Goal: Task Accomplishment & Management: Manage account settings

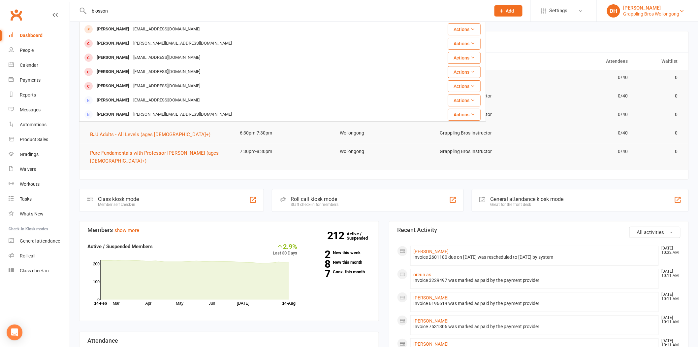
type input "blosson"
click at [656, 15] on div "Grappling Bros Wollongong" at bounding box center [652, 14] width 56 height 6
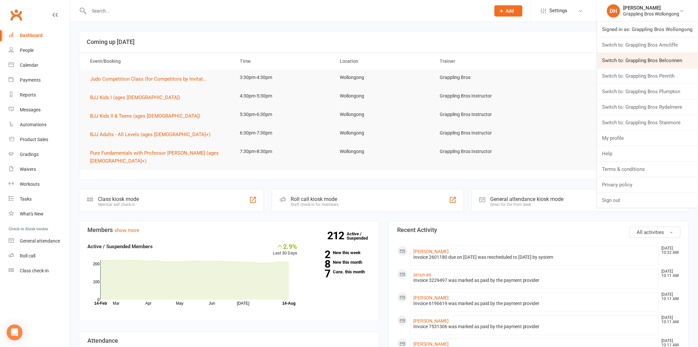
click at [650, 53] on link "Switch to: Grappling Bros Belconnen" at bounding box center [647, 60] width 101 height 15
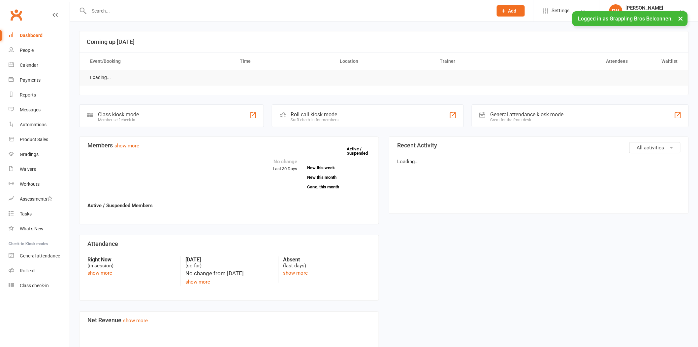
click at [120, 10] on input "text" at bounding box center [287, 10] width 401 height 9
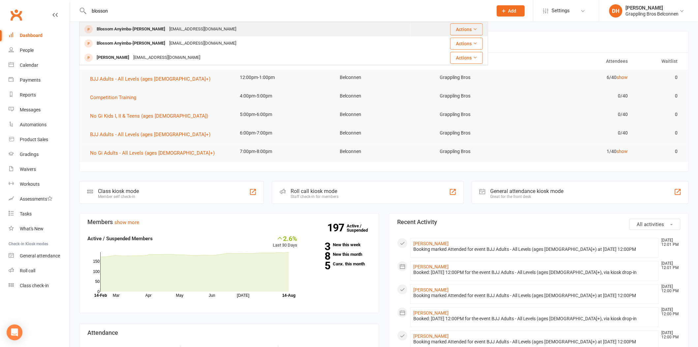
type input "blosson"
click at [144, 28] on div "Blossom Anyimba-[PERSON_NAME]" at bounding box center [131, 29] width 73 height 10
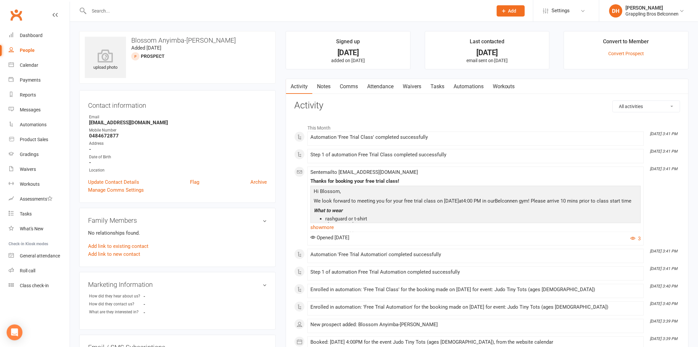
click at [381, 87] on link "Attendance" at bounding box center [381, 86] width 36 height 15
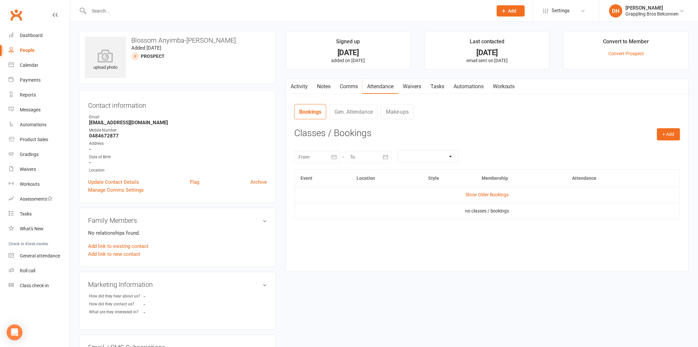
click at [346, 87] on link "Comms" at bounding box center [348, 86] width 27 height 15
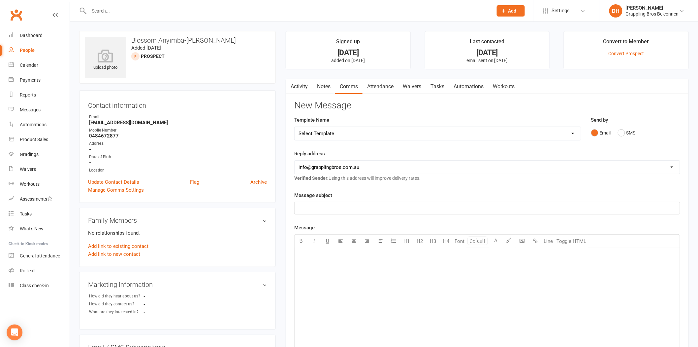
click at [387, 87] on link "Attendance" at bounding box center [381, 86] width 36 height 15
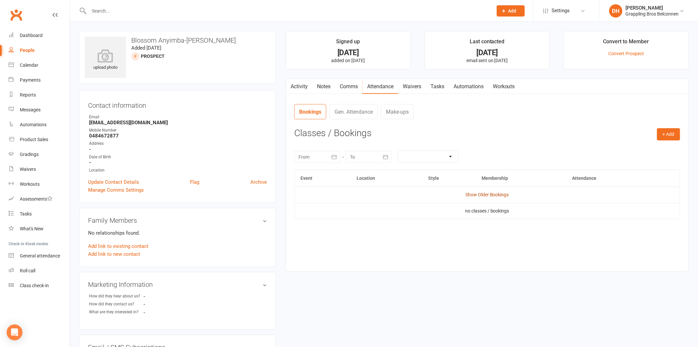
click at [502, 196] on link "Show Older Bookings" at bounding box center [488, 194] width 44 height 5
click at [322, 87] on link "Notes" at bounding box center [324, 86] width 23 height 15
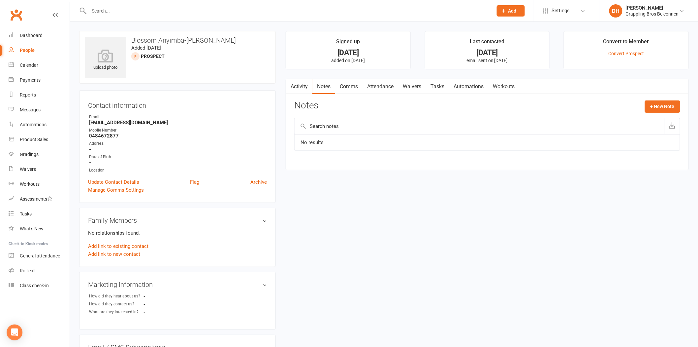
click at [345, 85] on link "Comms" at bounding box center [348, 86] width 27 height 15
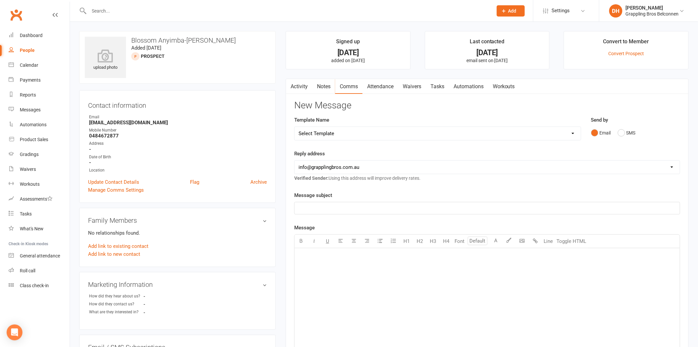
click at [298, 86] on link "Activity" at bounding box center [299, 86] width 26 height 15
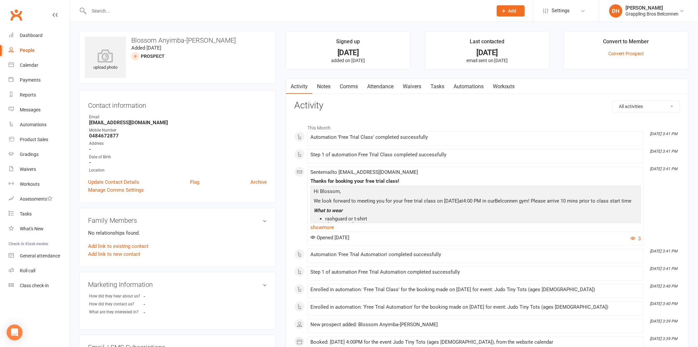
click at [340, 85] on link "Comms" at bounding box center [348, 86] width 27 height 15
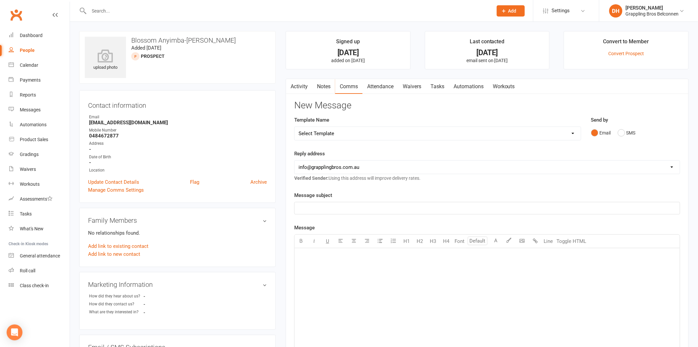
click at [415, 87] on link "Waivers" at bounding box center [412, 86] width 28 height 15
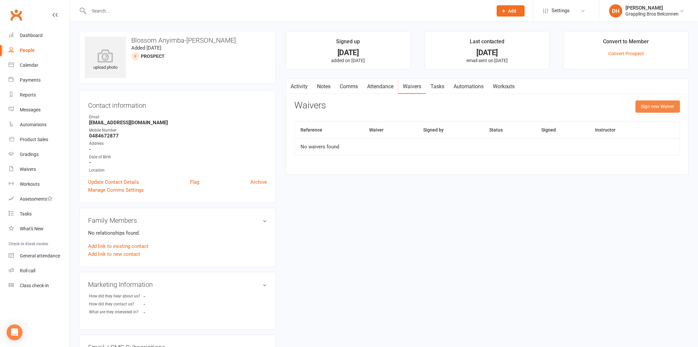
click at [639, 106] on button "Sign new Waiver" at bounding box center [658, 106] width 45 height 12
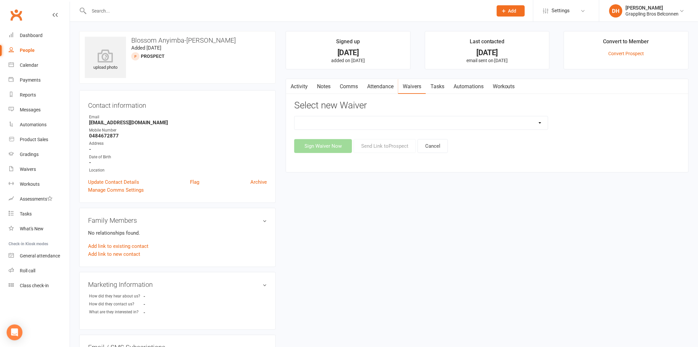
click at [400, 147] on div "Sign Waiver Now Send Link to Prospect Cancel" at bounding box center [487, 146] width 386 height 14
click at [402, 127] on select "Existing Adult Member Details Existing Adult Member Details With Current Rank E…" at bounding box center [421, 122] width 253 height 13
select select "5407"
click at [295, 116] on select "Existing Adult Member Details Existing Adult Member Details With Current Rank E…" at bounding box center [421, 122] width 253 height 13
click at [375, 152] on button "Send Link to Prospect" at bounding box center [385, 146] width 62 height 14
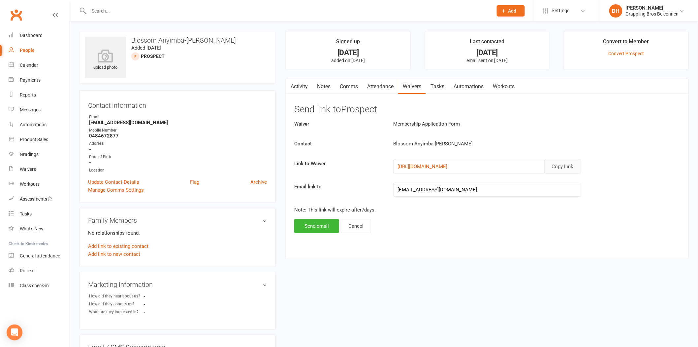
click at [560, 166] on button "Copy Link" at bounding box center [563, 166] width 37 height 14
click at [346, 84] on link "Comms" at bounding box center [348, 86] width 27 height 15
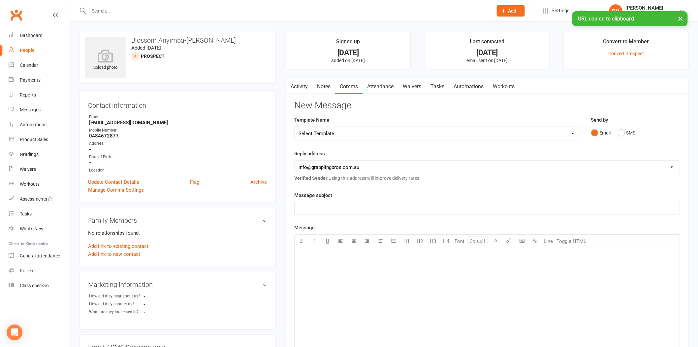
click at [336, 129] on select "Select Template [Email] 10 Class Pass - No Classes Remaining [Email] 15 Class P…" at bounding box center [438, 133] width 286 height 13
select select "5"
click at [295, 127] on select "Select Template [Email] 10 Class Pass - No Classes Remaining [Email] 15 Class P…" at bounding box center [438, 133] width 286 height 13
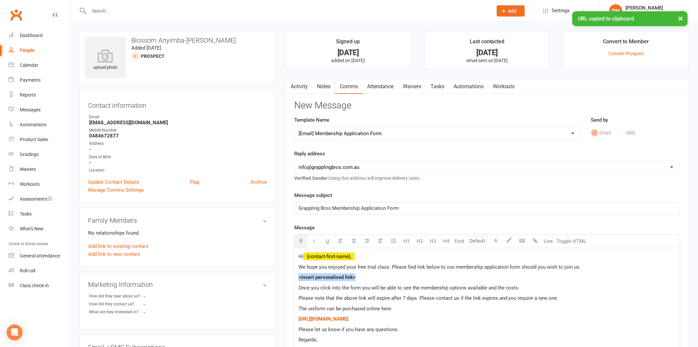
drag, startPoint x: 367, startPoint y: 278, endPoint x: 283, endPoint y: 271, distance: 84.8
click at [283, 271] on main "Signed up 12 days ago added on 2 Aug 2025 Last contacted 12 days ago email sent…" at bounding box center [487, 258] width 413 height 455
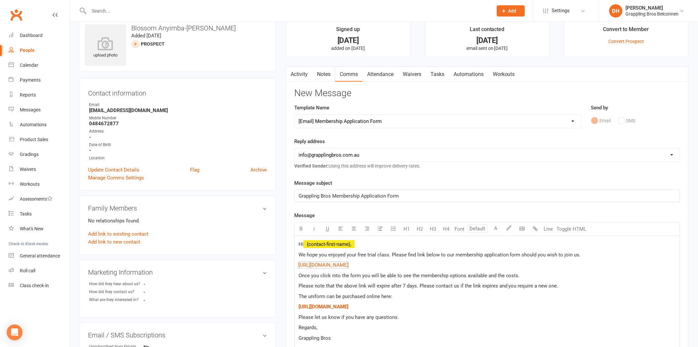
scroll to position [115, 0]
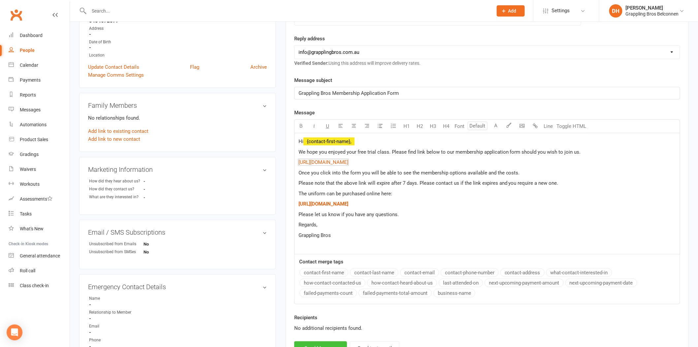
click at [308, 342] on button "Send Message" at bounding box center [320, 348] width 53 height 14
select select
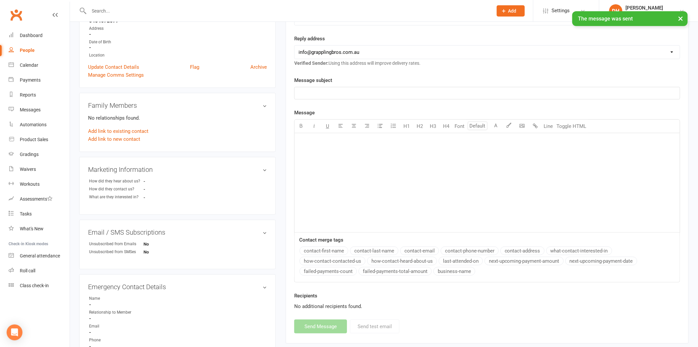
scroll to position [0, 0]
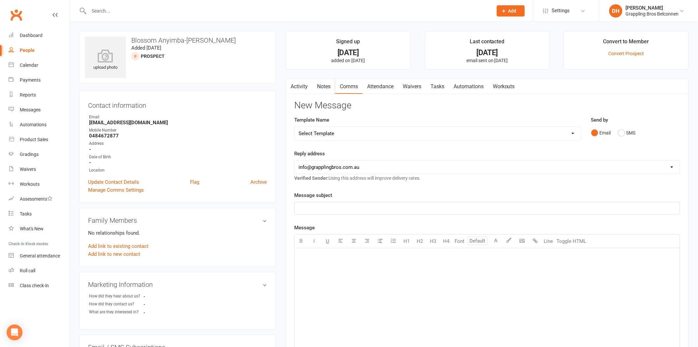
click at [292, 86] on icon "button" at bounding box center [290, 85] width 4 height 7
click at [299, 80] on link "Activity" at bounding box center [299, 86] width 26 height 15
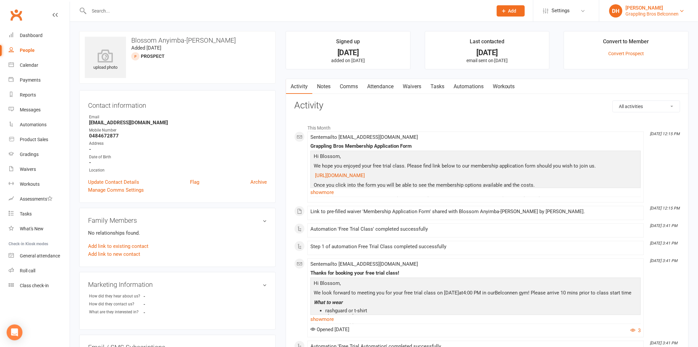
click at [658, 17] on link "DH Debra Hay Grappling Bros Belconnen" at bounding box center [649, 10] width 79 height 13
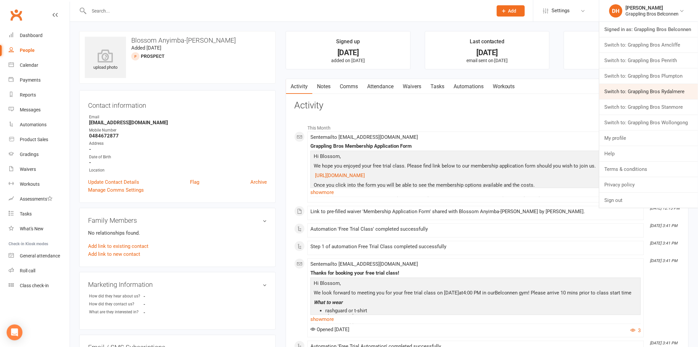
click at [628, 86] on link "Switch to: Grappling Bros Rydalmere" at bounding box center [649, 91] width 99 height 15
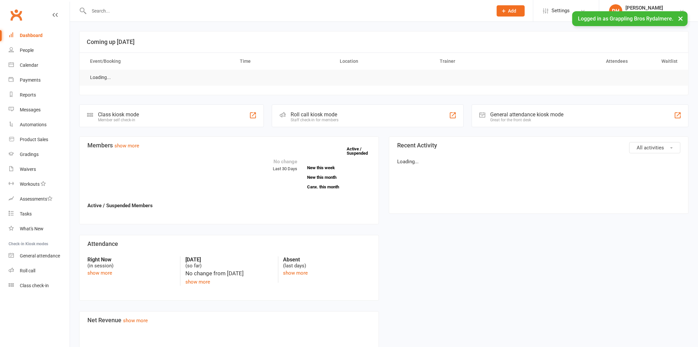
click at [122, 12] on input "text" at bounding box center [287, 10] width 401 height 9
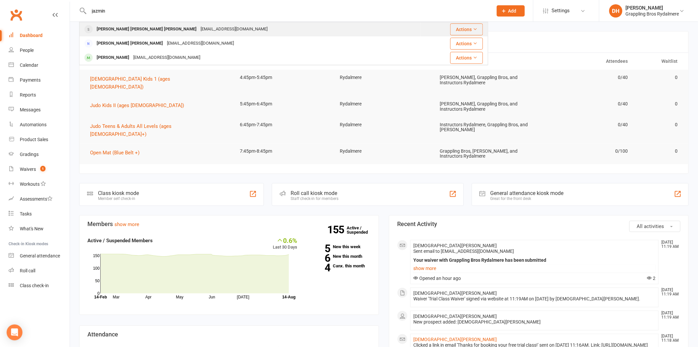
type input "jazmin"
click at [126, 27] on div "Jazmina-lily Ruby Rose Scarratt" at bounding box center [147, 29] width 104 height 10
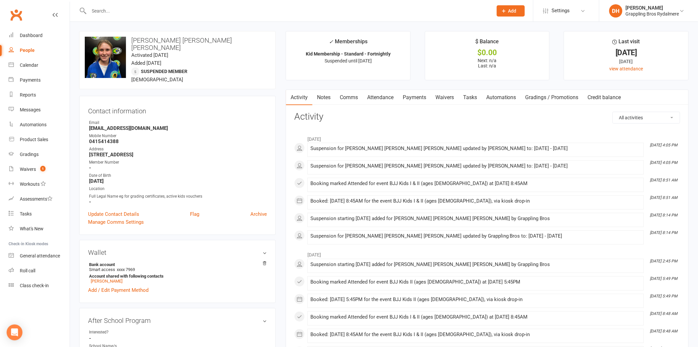
click at [407, 97] on link "Payments" at bounding box center [414, 97] width 33 height 15
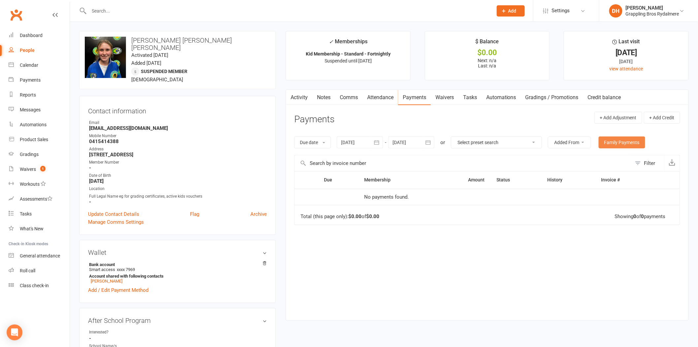
click at [619, 141] on link "Family Payments" at bounding box center [622, 142] width 47 height 12
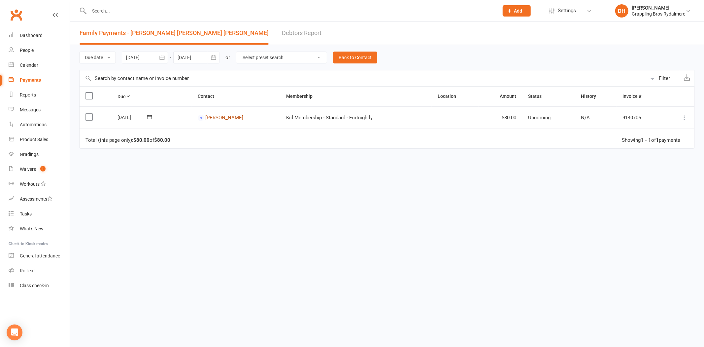
click at [229, 116] on link "Maria Scarratt" at bounding box center [224, 118] width 38 height 6
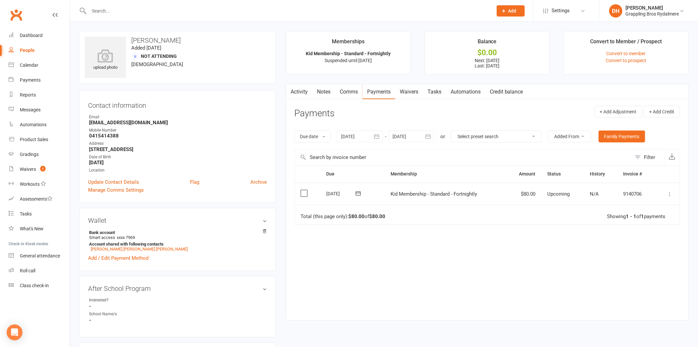
click at [353, 137] on div at bounding box center [360, 136] width 46 height 12
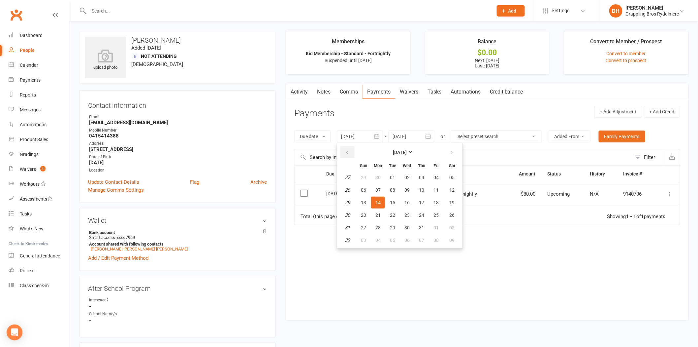
click at [350, 153] on button "button" at bounding box center [348, 152] width 14 height 12
click at [363, 179] on span "01" at bounding box center [363, 177] width 5 height 5
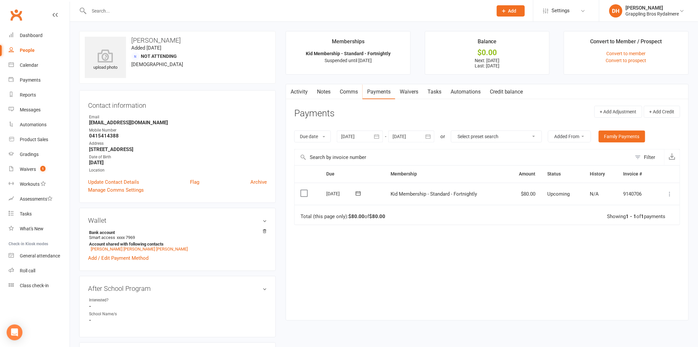
click at [348, 132] on div at bounding box center [360, 136] width 46 height 12
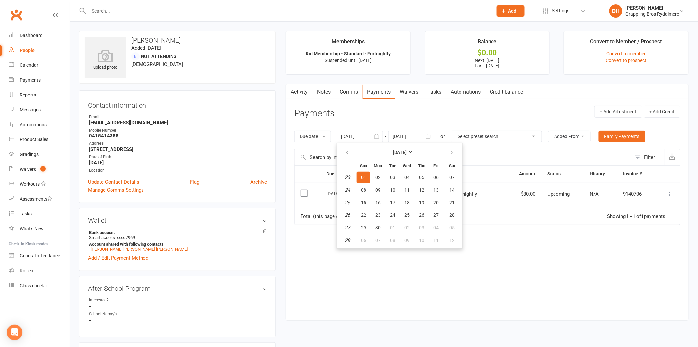
click at [281, 267] on div "upload photo Maria Scarratt Added 10 February, 2024 Not Attending 12 years old …" at bounding box center [177, 327] width 207 height 593
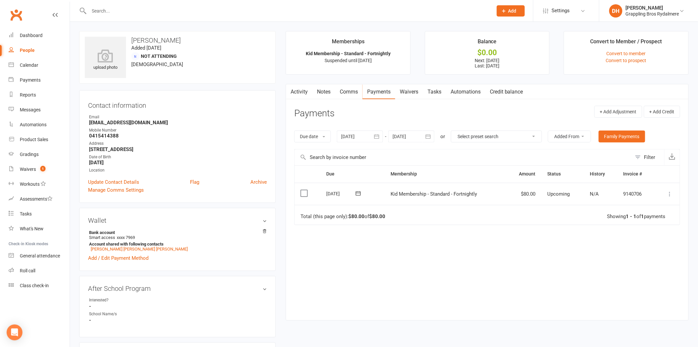
click at [368, 133] on div at bounding box center [360, 136] width 46 height 12
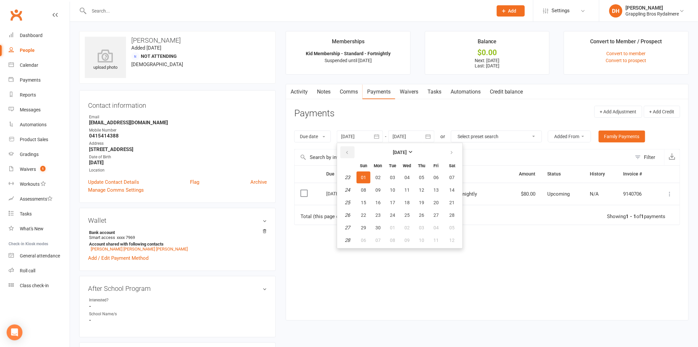
click at [353, 152] on button "button" at bounding box center [348, 152] width 14 height 12
click at [352, 152] on button "button" at bounding box center [348, 152] width 14 height 12
click at [362, 172] on button "26" at bounding box center [364, 177] width 14 height 12
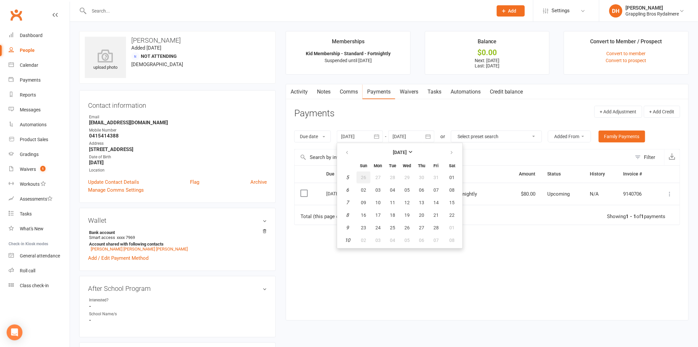
type input "26 Jan 2025"
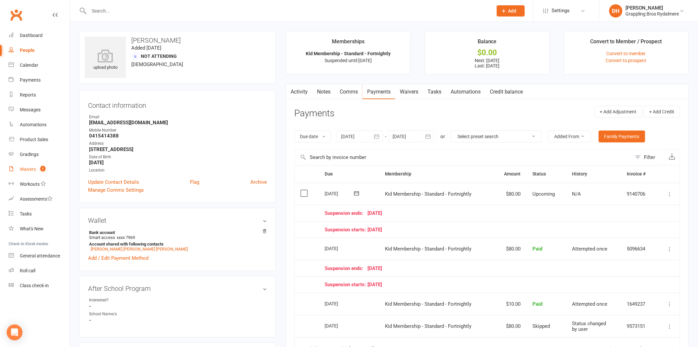
click at [26, 172] on link "Waivers 1" at bounding box center [39, 169] width 61 height 15
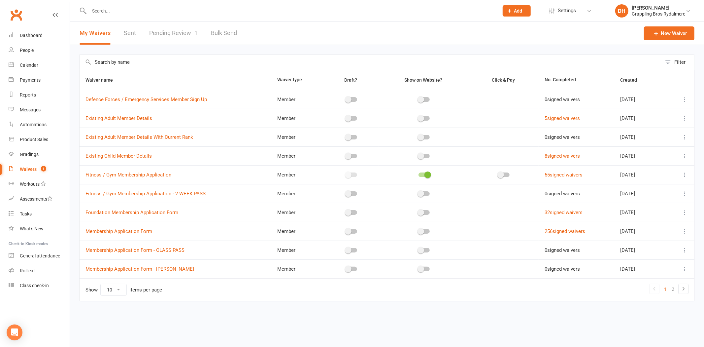
click at [177, 31] on link "Pending Review 1" at bounding box center [173, 33] width 49 height 23
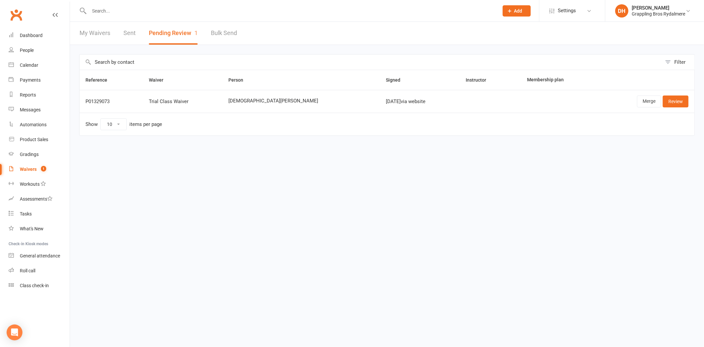
click at [635, 103] on div "Merge Review" at bounding box center [645, 101] width 86 height 12
click at [644, 102] on link "Merge" at bounding box center [649, 101] width 24 height 12
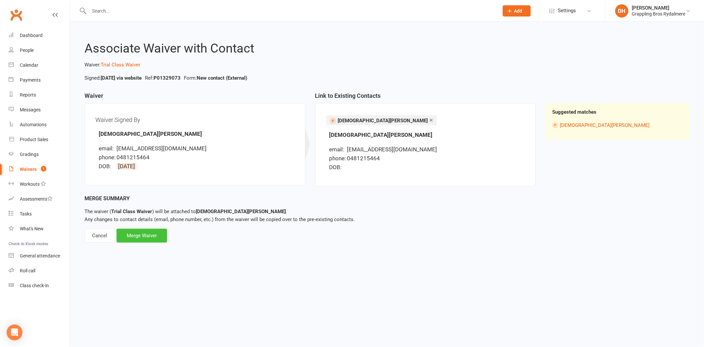
click at [148, 235] on div "Merge Waiver" at bounding box center [142, 235] width 50 height 14
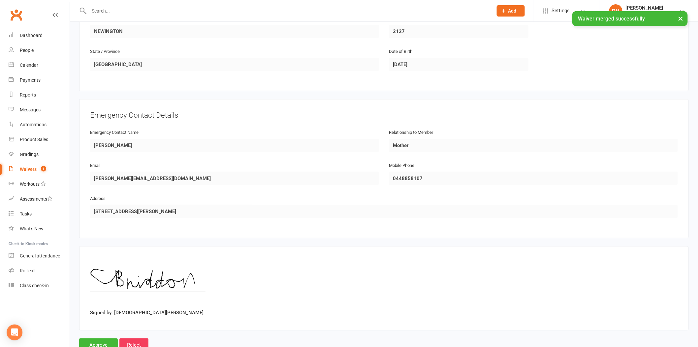
scroll to position [248, 0]
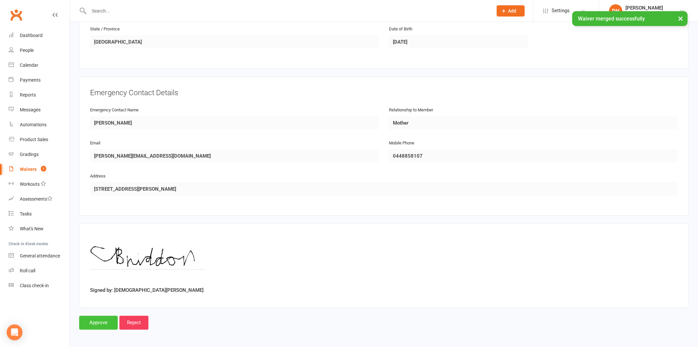
click at [104, 321] on input "Approve" at bounding box center [98, 323] width 39 height 14
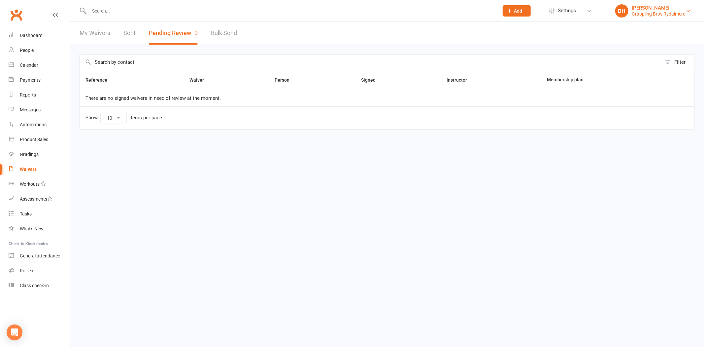
click at [658, 11] on div "Grappling Bros Rydalmere" at bounding box center [658, 14] width 53 height 6
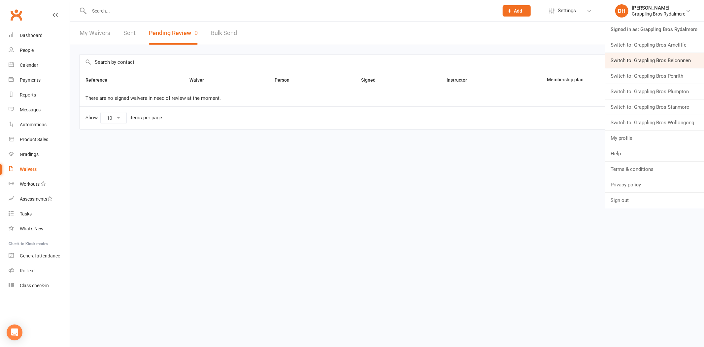
click at [654, 57] on link "Switch to: Grappling Bros Belconnen" at bounding box center [654, 60] width 99 height 15
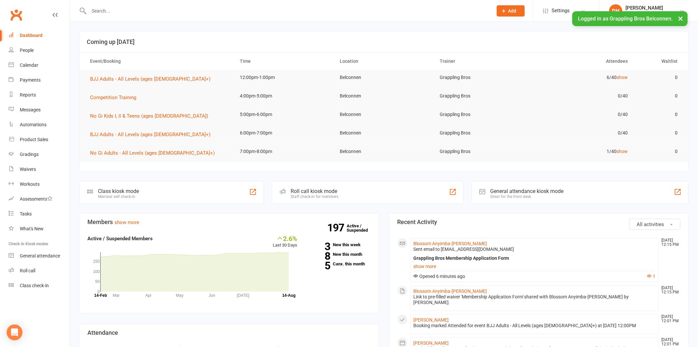
click at [187, 10] on input "text" at bounding box center [287, 10] width 401 height 9
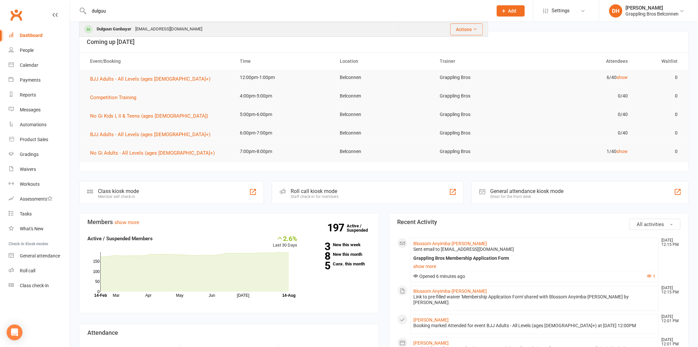
type input "dulguu"
click at [190, 27] on div "Dulguun Ganbayar [EMAIL_ADDRESS][DOMAIN_NAME]" at bounding box center [237, 29] width 314 height 14
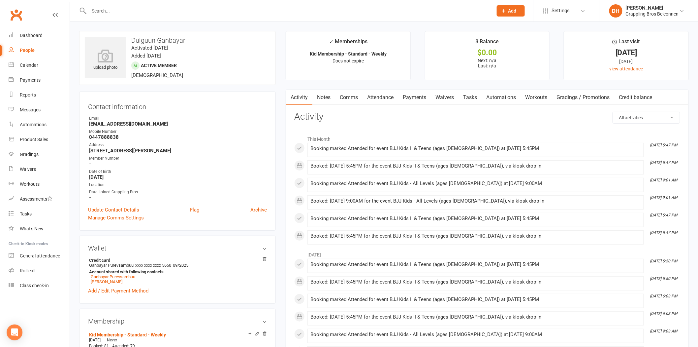
click at [415, 95] on link "Payments" at bounding box center [414, 97] width 33 height 15
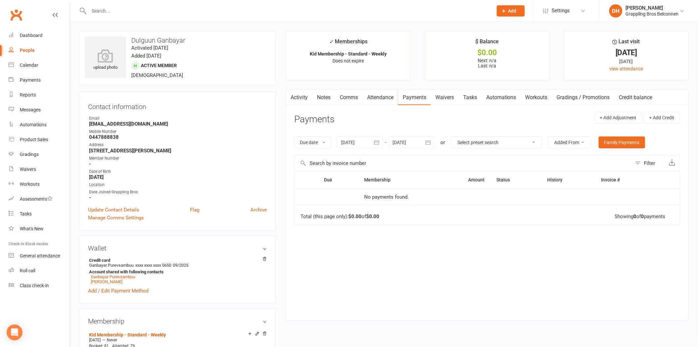
click at [622, 150] on div "Due date Due date Date paid Date failed Date settled [DATE] [DATE] Sun Mon Tue …" at bounding box center [487, 142] width 386 height 25
click at [619, 142] on link "Family Payments" at bounding box center [622, 142] width 47 height 12
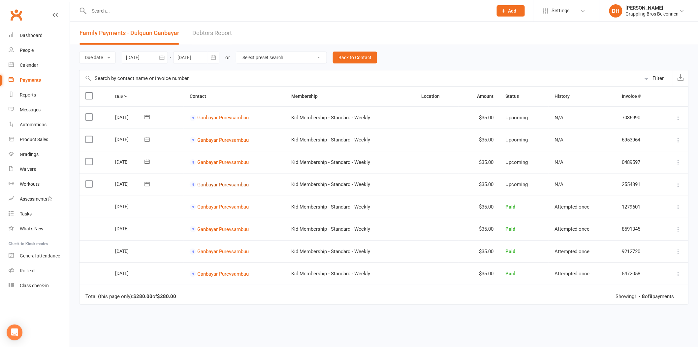
click at [232, 120] on link "Ganbayar Purevsambuu" at bounding box center [222, 118] width 51 height 6
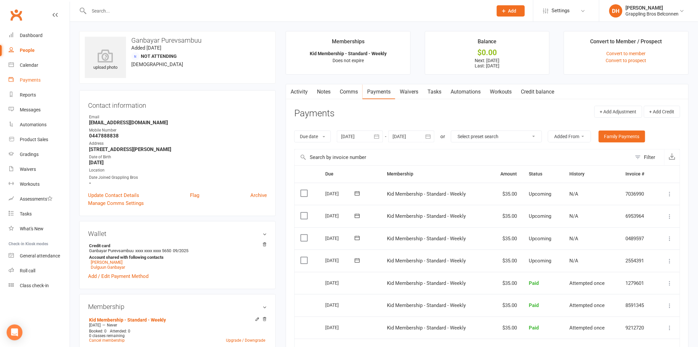
click at [32, 77] on div "Payments" at bounding box center [30, 79] width 21 height 5
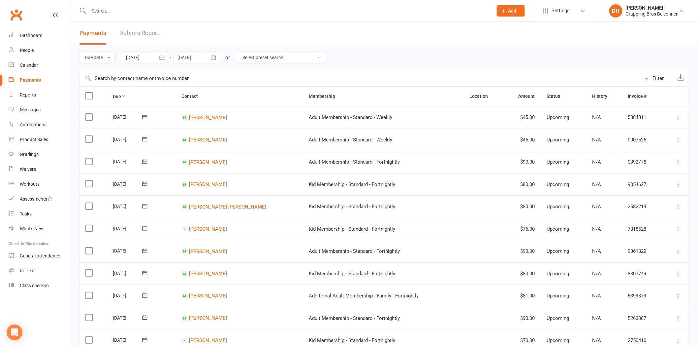
click at [145, 30] on link "Debtors Report" at bounding box center [139, 33] width 40 height 23
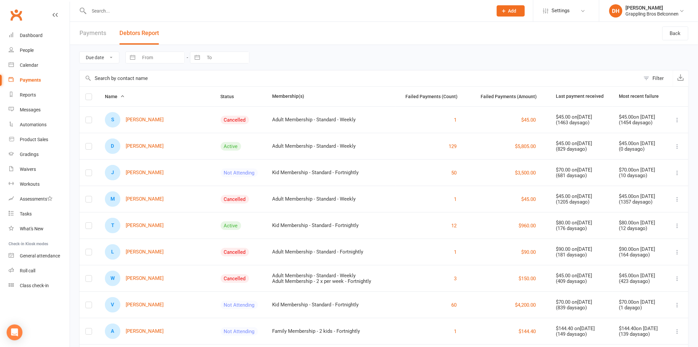
click at [117, 77] on input "text" at bounding box center [360, 78] width 561 height 16
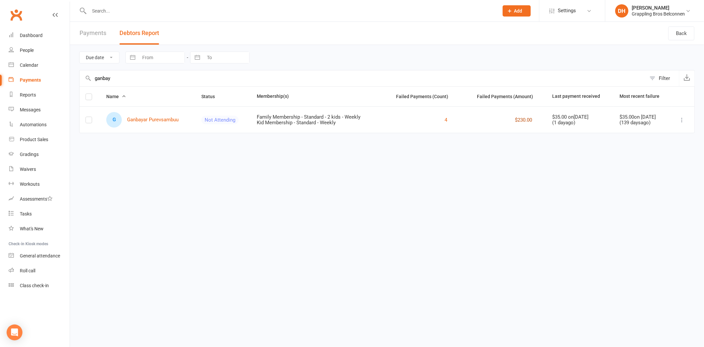
type input "ganbay"
click at [515, 121] on button "$230.00" at bounding box center [523, 120] width 17 height 8
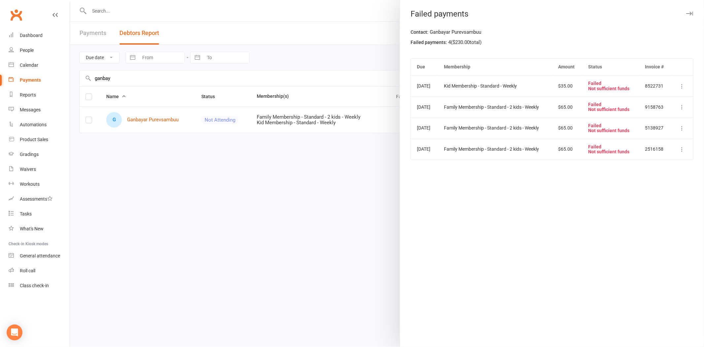
click at [173, 119] on div at bounding box center [387, 173] width 634 height 347
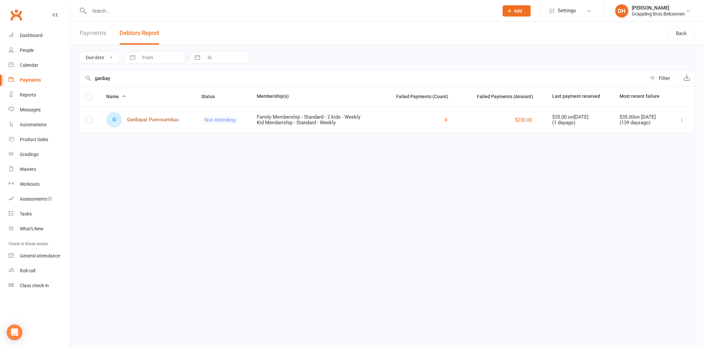
click at [173, 119] on link "G Ganbayar Purevsambuu" at bounding box center [142, 120] width 72 height 16
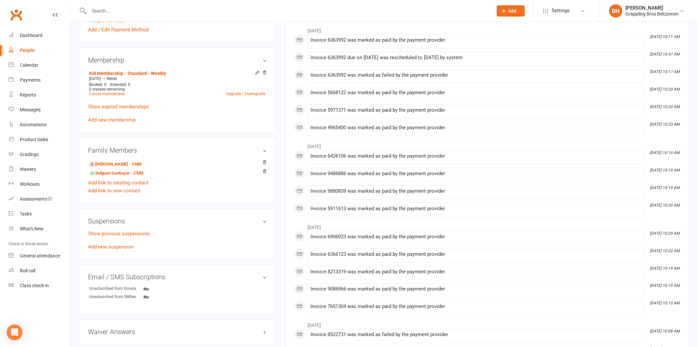
scroll to position [303, 0]
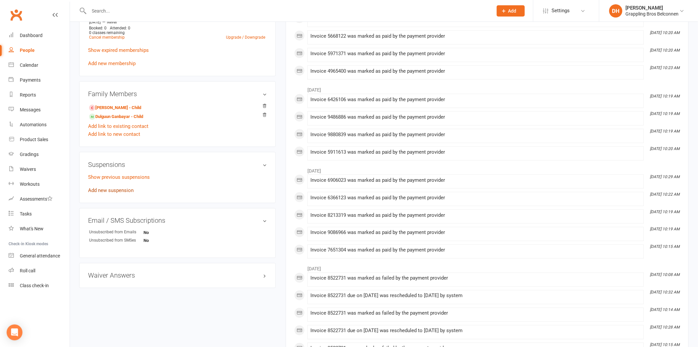
click at [129, 189] on link "Add new suspension" at bounding box center [111, 190] width 46 height 6
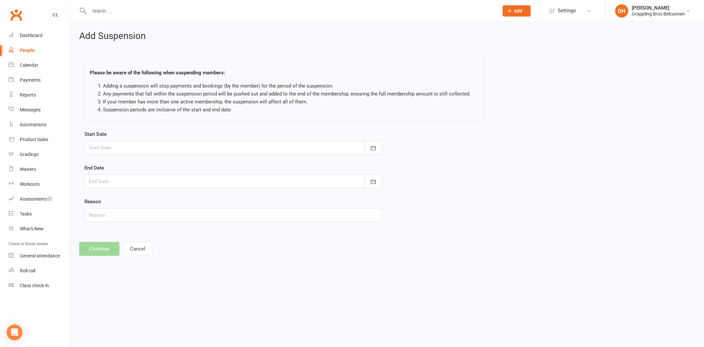
click at [123, 144] on div at bounding box center [233, 148] width 298 height 14
click at [167, 121] on div "Please be aware of the following when suspending members: Adding a suspension w…" at bounding box center [285, 91] width 410 height 78
click at [39, 34] on div "Dashboard" at bounding box center [31, 35] width 23 height 5
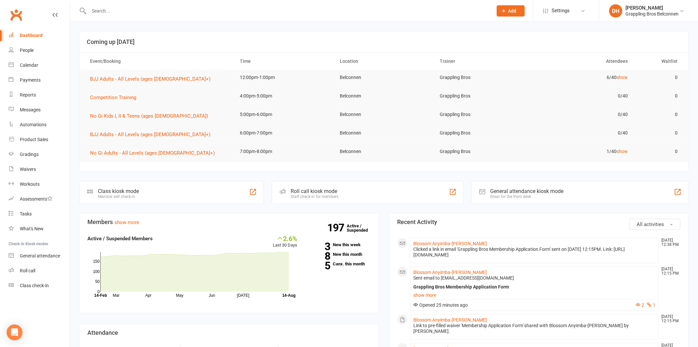
click at [123, 11] on input "text" at bounding box center [287, 10] width 401 height 9
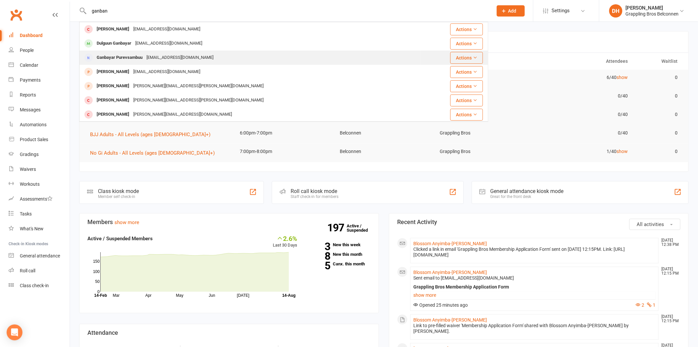
type input "ganban"
click at [125, 54] on div "Ganbayar Purevsambuu" at bounding box center [120, 58] width 50 height 10
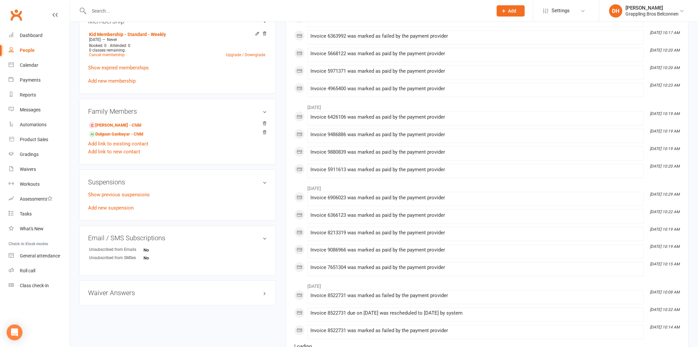
scroll to position [303, 0]
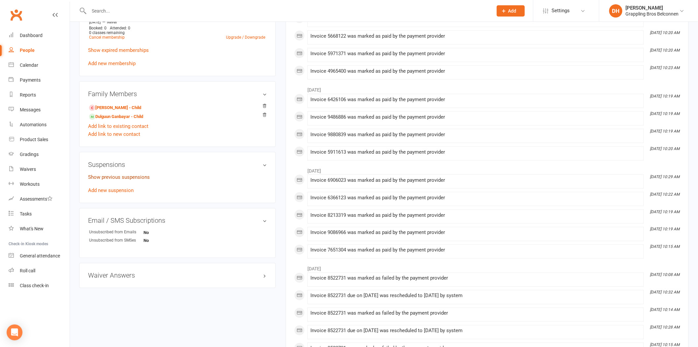
click at [116, 179] on link "Show previous suspensions" at bounding box center [119, 177] width 62 height 6
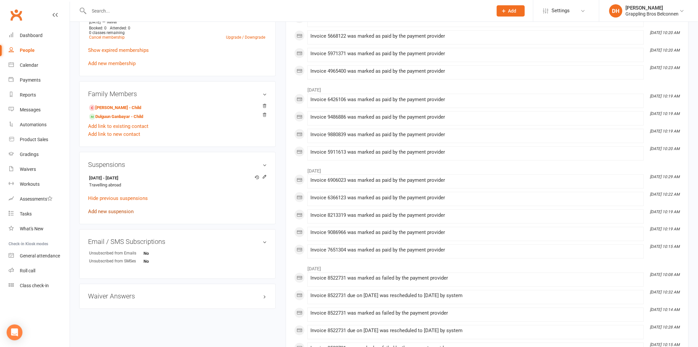
click at [121, 212] on link "Add new suspension" at bounding box center [111, 211] width 46 height 6
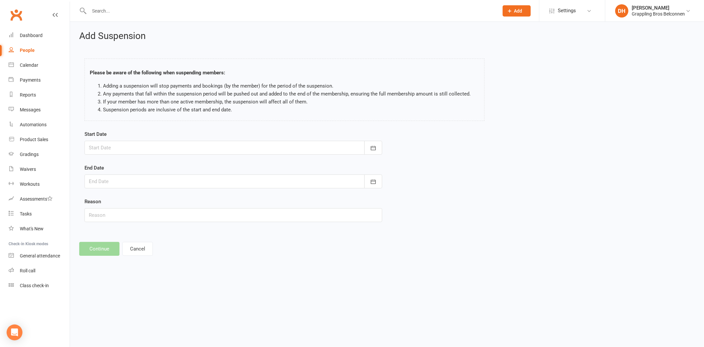
click at [120, 146] on div at bounding box center [233, 148] width 298 height 14
click at [143, 228] on button "19" at bounding box center [140, 227] width 14 height 12
type input "[DATE]"
click at [162, 182] on div at bounding box center [233, 181] width 298 height 14
click at [199, 196] on button "button" at bounding box center [200, 198] width 14 height 12
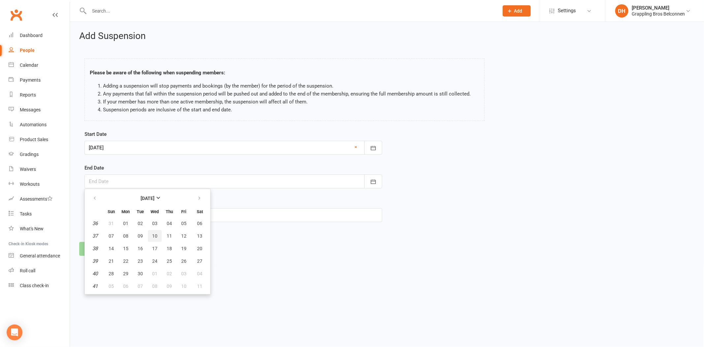
click at [155, 233] on span "10" at bounding box center [154, 235] width 5 height 5
type input "[DATE]"
click at [115, 218] on input "text" at bounding box center [233, 215] width 298 height 14
type input "Going overseas"
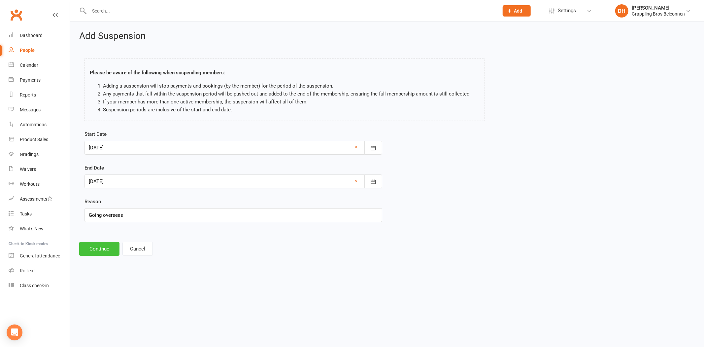
click at [109, 242] on button "Continue" at bounding box center [99, 249] width 40 height 14
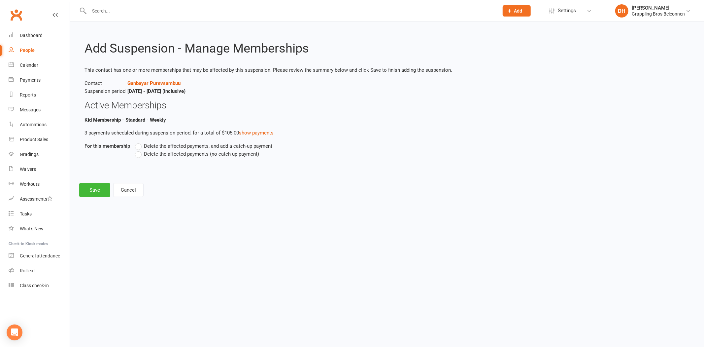
click at [166, 155] on span "Delete the affected payments (no catch-up payment)" at bounding box center [201, 153] width 115 height 7
click at [139, 150] on input "Delete the affected payments (no catch-up payment)" at bounding box center [137, 150] width 4 height 0
click at [108, 182] on div "Add Suspension - Manage Memberships This contact has one or more memberships th…" at bounding box center [387, 114] width 634 height 184
click at [104, 187] on button "Save" at bounding box center [94, 190] width 31 height 14
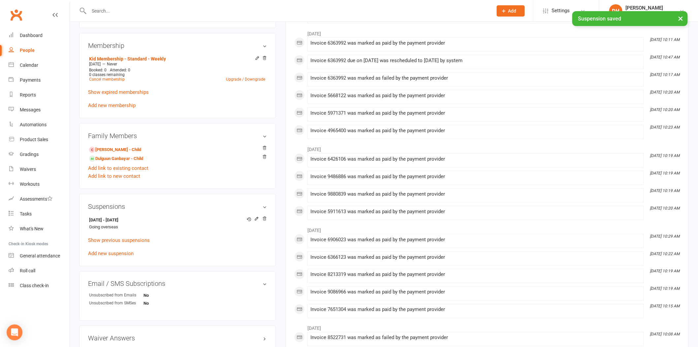
scroll to position [303, 0]
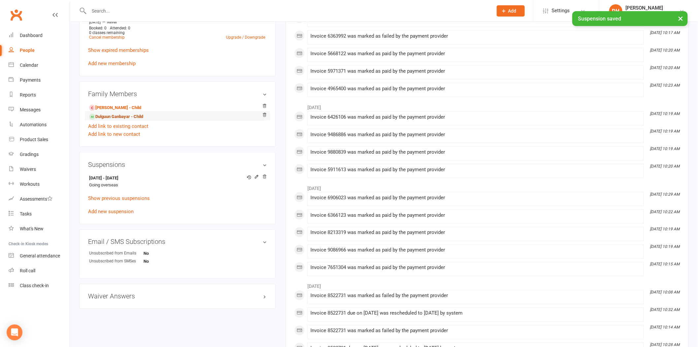
click at [116, 117] on link "Dulguun Ganbayar - Child" at bounding box center [116, 116] width 54 height 7
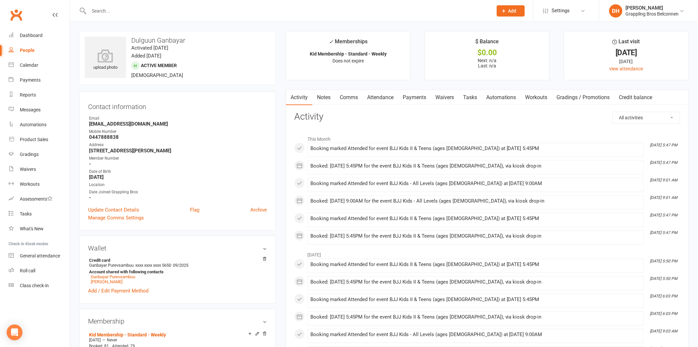
scroll to position [303, 0]
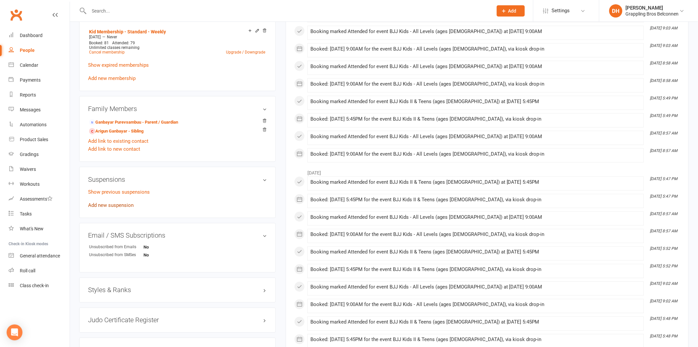
click at [108, 203] on link "Add new suspension" at bounding box center [111, 205] width 46 height 6
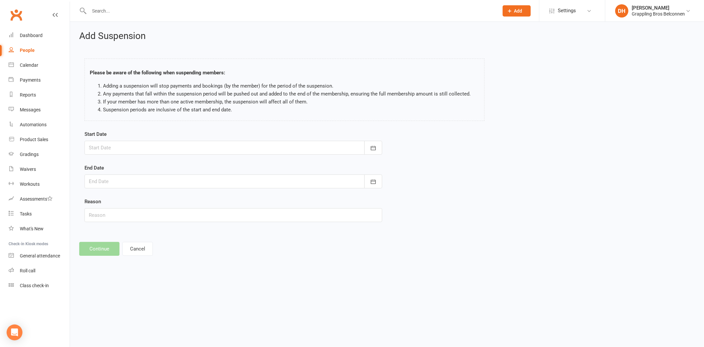
click at [143, 148] on div at bounding box center [233, 148] width 298 height 14
click at [141, 223] on button "19" at bounding box center [140, 227] width 14 height 12
type input "[DATE]"
click at [139, 186] on div at bounding box center [233, 181] width 298 height 14
click at [197, 198] on icon "button" at bounding box center [199, 197] width 5 height 5
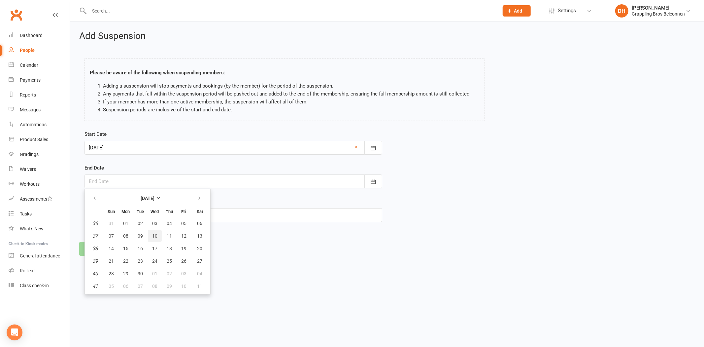
click at [153, 236] on span "10" at bounding box center [154, 235] width 5 height 5
type input "[DATE]"
click at [127, 213] on input "text" at bounding box center [233, 215] width 298 height 14
type input "Going overseas"
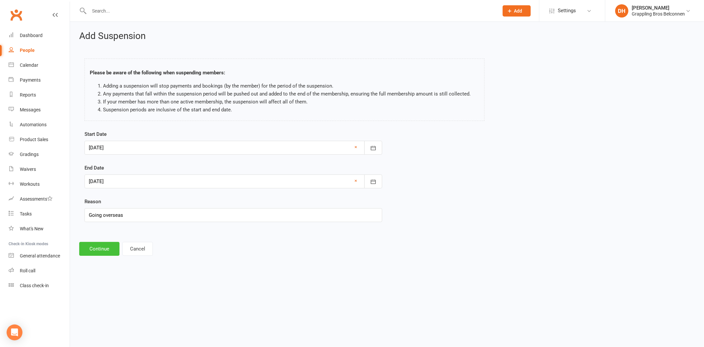
click at [86, 246] on button "Continue" at bounding box center [99, 249] width 40 height 14
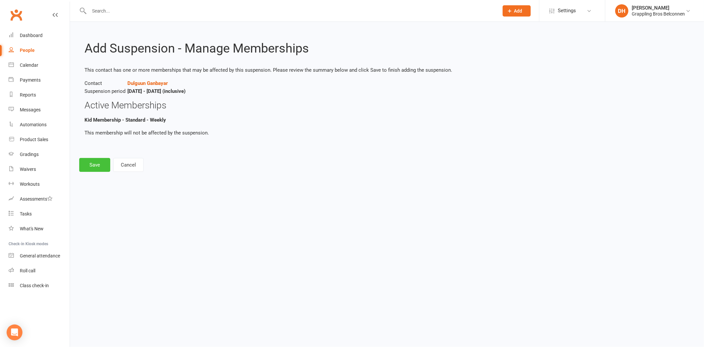
click at [96, 169] on button "Save" at bounding box center [94, 165] width 31 height 14
